Goal: Find specific page/section: Find specific page/section

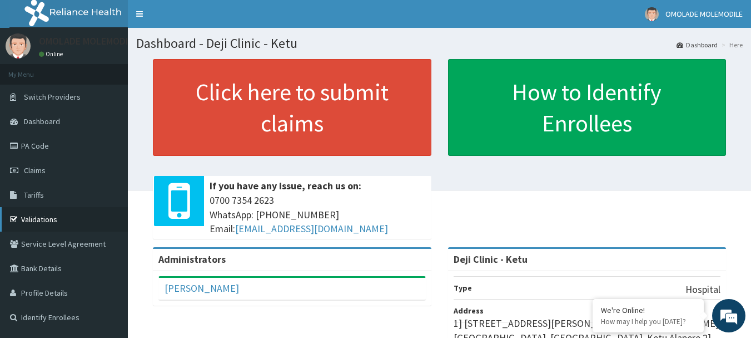
click at [54, 231] on link "Validations" at bounding box center [64, 219] width 128 height 24
click at [56, 212] on link "Validations" at bounding box center [64, 219] width 128 height 24
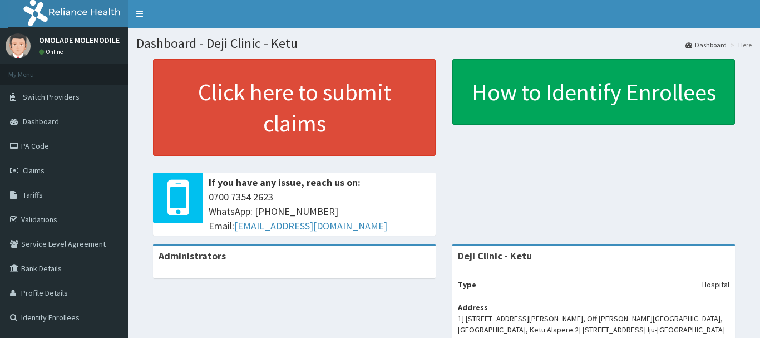
click at [24, 140] on link "PA Code" at bounding box center [64, 145] width 128 height 24
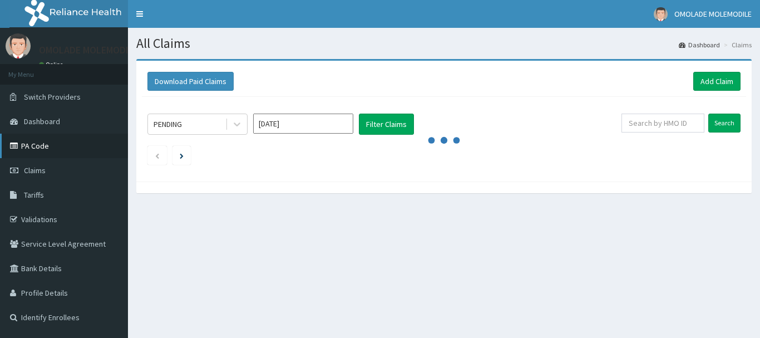
click at [19, 143] on icon at bounding box center [15, 146] width 11 height 8
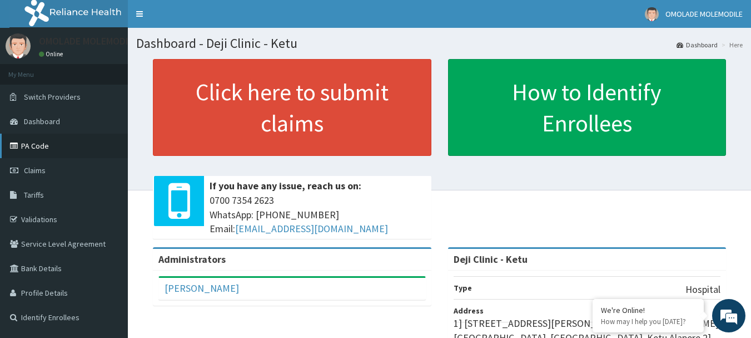
click at [46, 142] on link "PA Code" at bounding box center [64, 145] width 128 height 24
